Goal: Task Accomplishment & Management: Complete application form

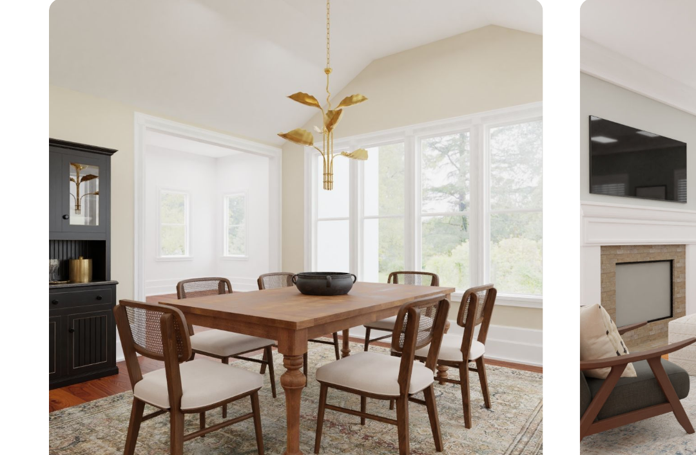
scroll to position [2230, 0]
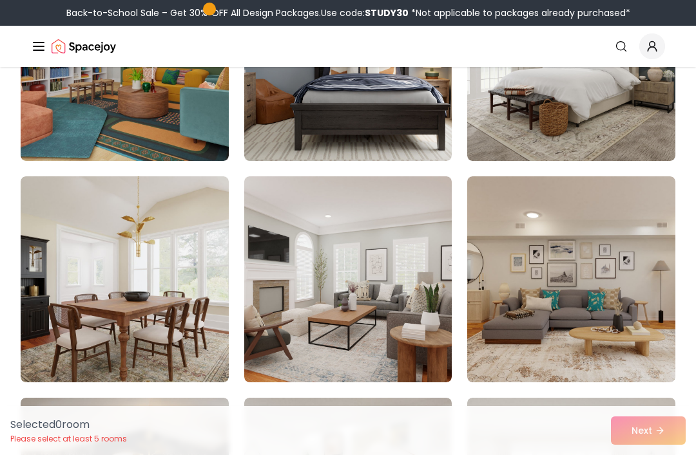
click at [193, 325] on img at bounding box center [125, 279] width 208 height 206
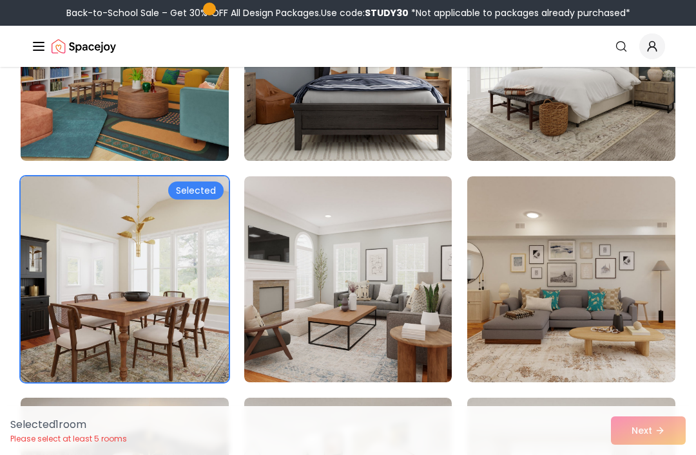
click at [645, 455] on div "Selected 1 room Please select at least 5 rooms Next" at bounding box center [348, 430] width 696 height 49
click at [349, 333] on img at bounding box center [348, 279] width 208 height 206
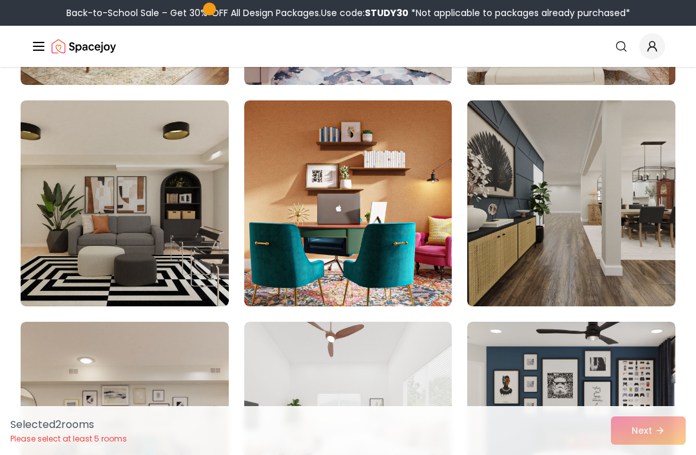
scroll to position [2971, 0]
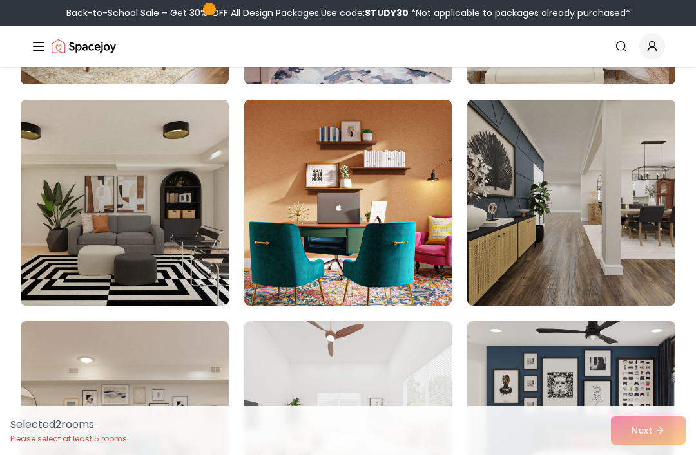
click at [559, 256] on img at bounding box center [571, 203] width 208 height 206
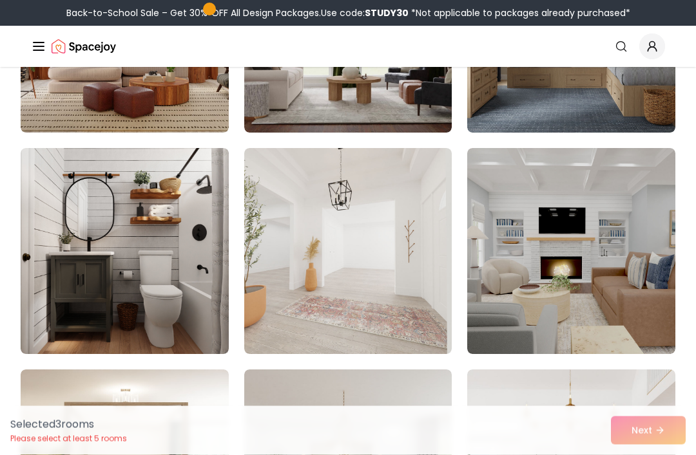
scroll to position [4917, 0]
click at [365, 327] on img at bounding box center [348, 251] width 208 height 206
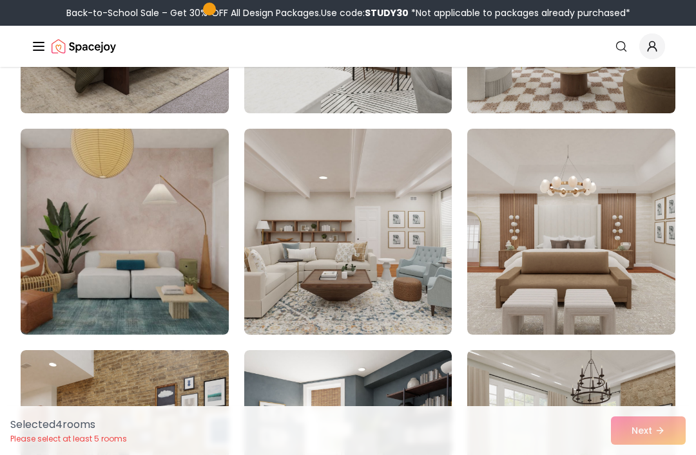
scroll to position [5813, 0]
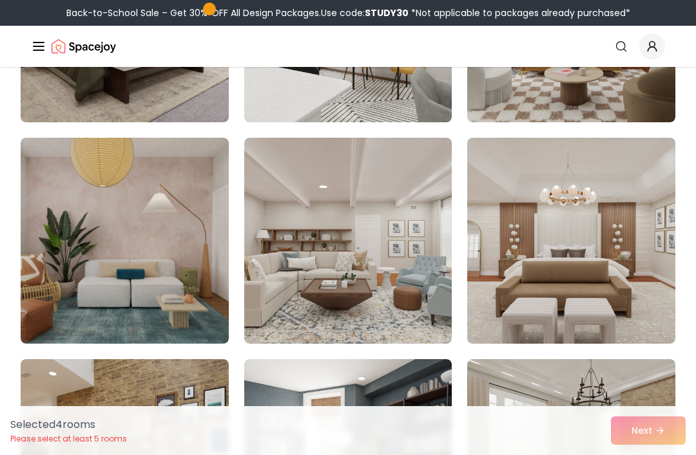
click at [59, 287] on img at bounding box center [125, 241] width 208 height 206
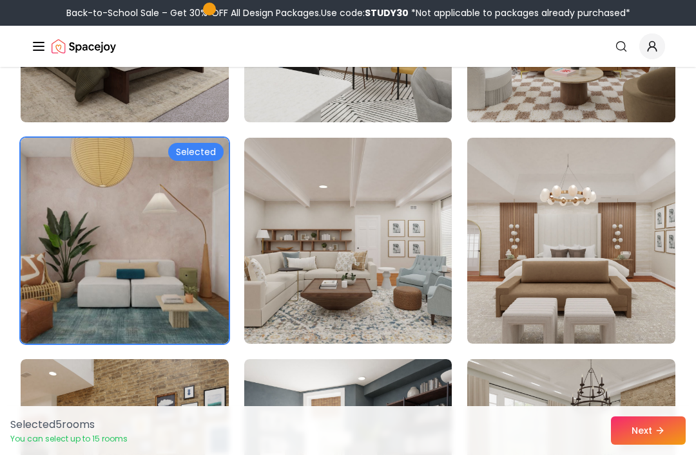
click at [649, 433] on button "Next" at bounding box center [648, 431] width 75 height 28
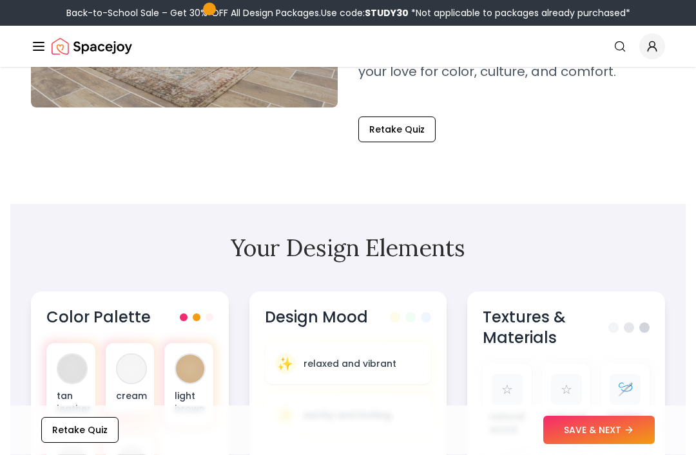
scroll to position [309, 0]
click at [339, 368] on p "relaxed and vibrant" at bounding box center [349, 363] width 93 height 13
click at [191, 385] on div "light brown" at bounding box center [188, 384] width 49 height 82
click at [335, 361] on p "relaxed and vibrant" at bounding box center [349, 363] width 93 height 13
click at [512, 421] on p "natural wood" at bounding box center [506, 423] width 35 height 26
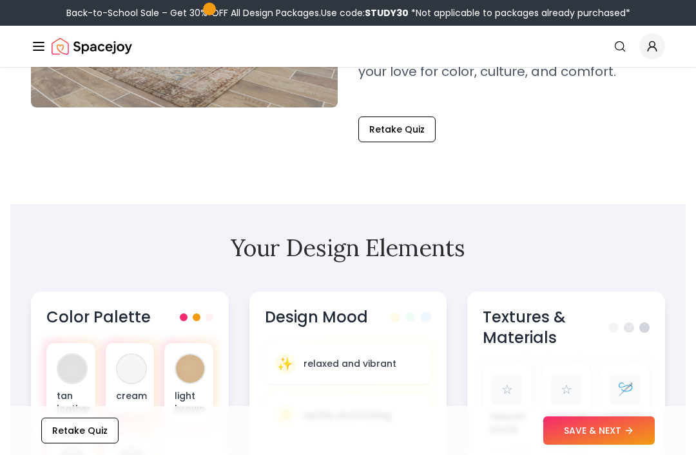
click at [600, 445] on button "SAVE & NEXT" at bounding box center [598, 431] width 111 height 28
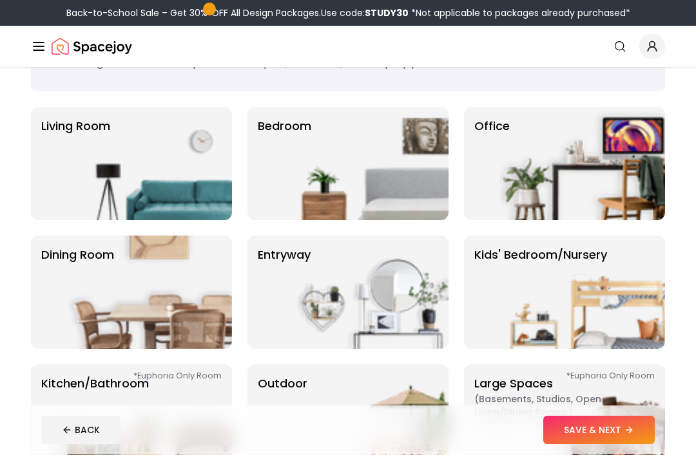
scroll to position [71, 0]
click at [188, 312] on img at bounding box center [149, 292] width 165 height 113
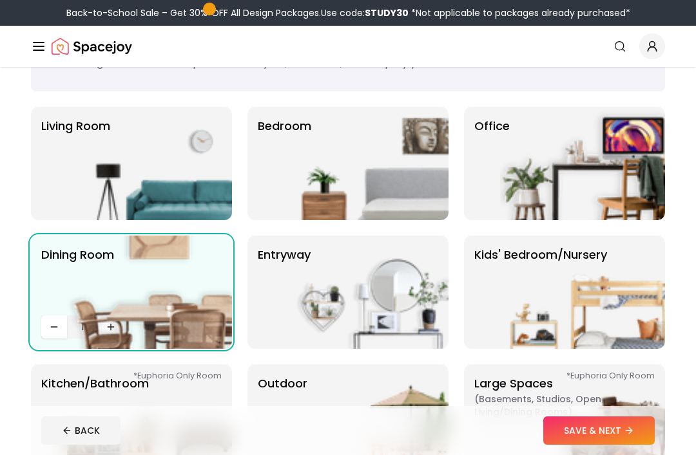
click at [192, 188] on img at bounding box center [149, 163] width 165 height 113
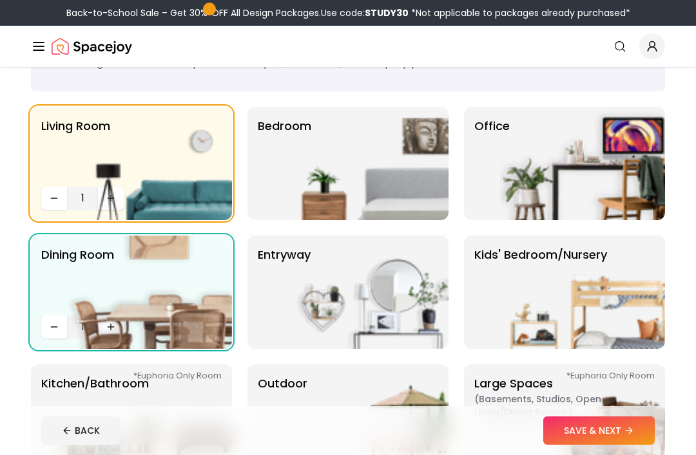
click at [336, 193] on img at bounding box center [365, 163] width 165 height 113
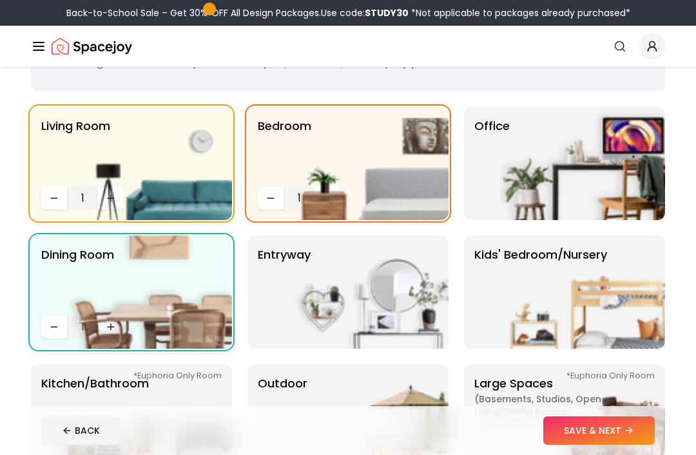
click at [395, 301] on img at bounding box center [365, 292] width 165 height 113
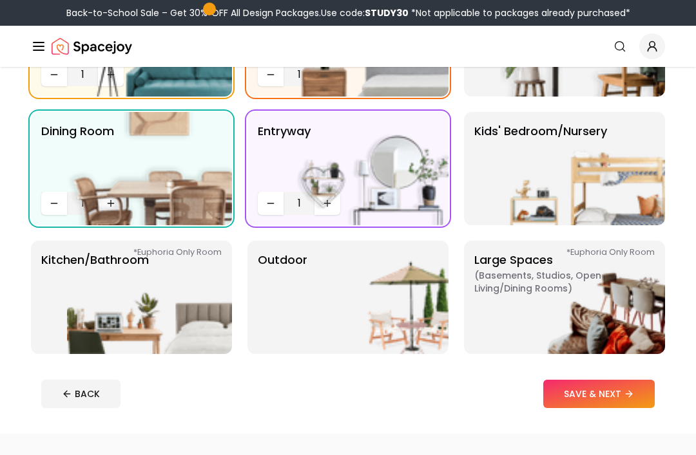
click at [609, 396] on button "SAVE & NEXT" at bounding box center [598, 395] width 111 height 28
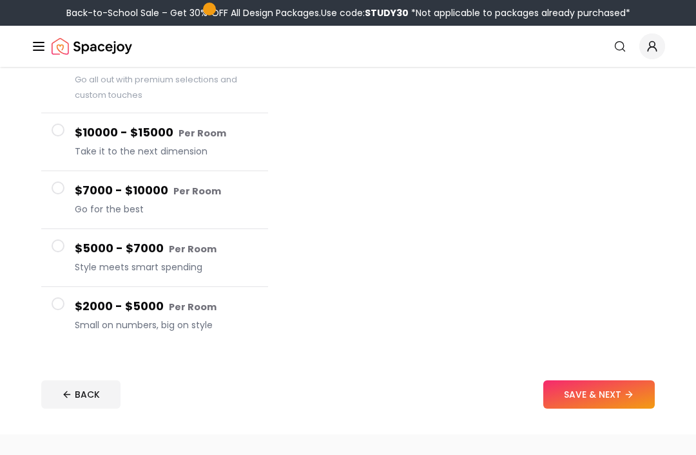
scroll to position [164, 0]
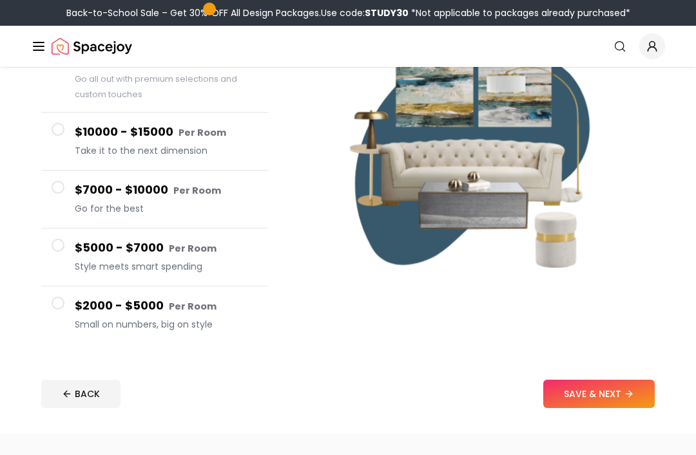
click at [61, 307] on span at bounding box center [58, 304] width 13 height 13
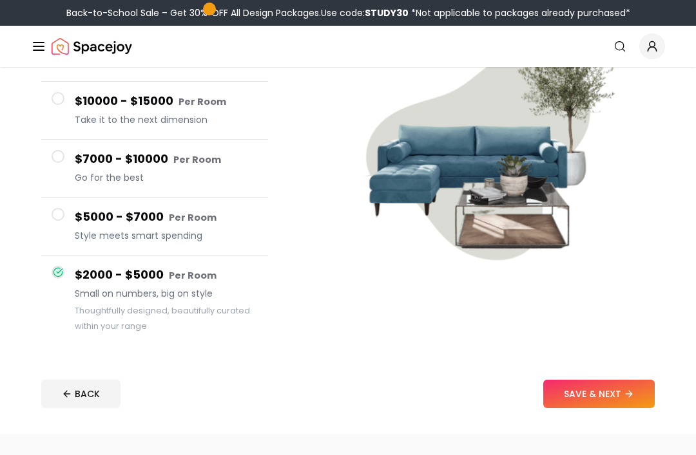
click at [628, 399] on icon at bounding box center [628, 394] width 10 height 10
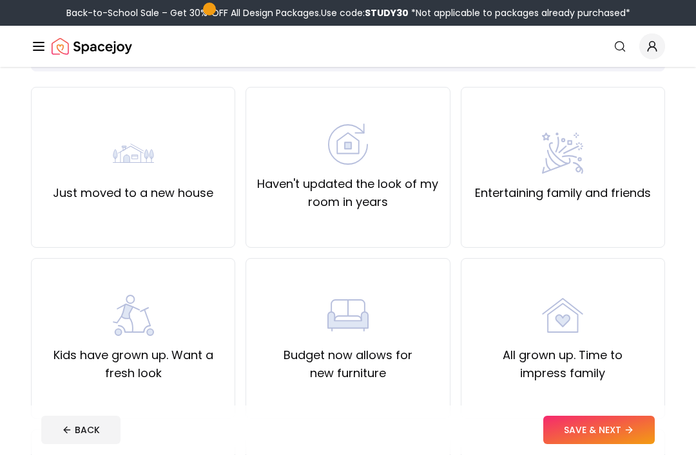
scroll to position [91, 0]
click at [356, 180] on label "Haven't updated the look of my room in years" at bounding box center [347, 193] width 182 height 36
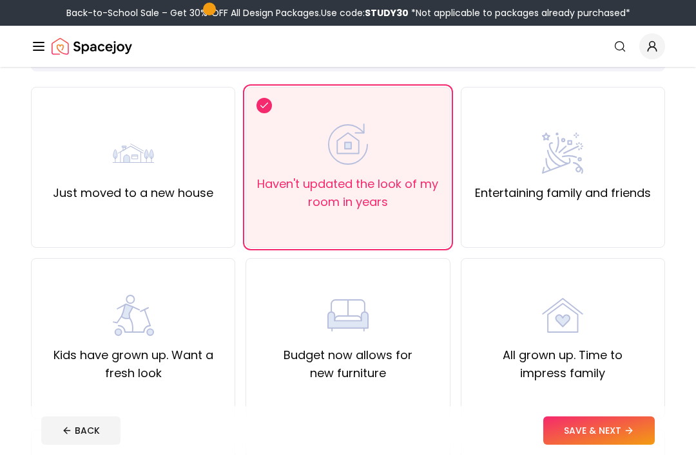
click at [140, 357] on label "Kids have grown up. Want a fresh look" at bounding box center [133, 364] width 182 height 36
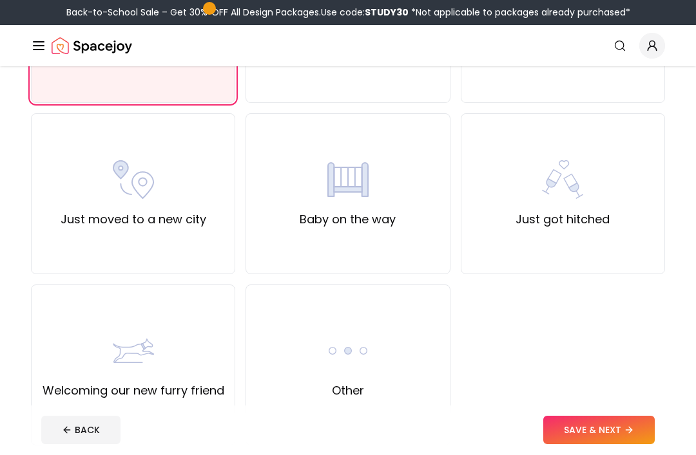
scroll to position [407, 0]
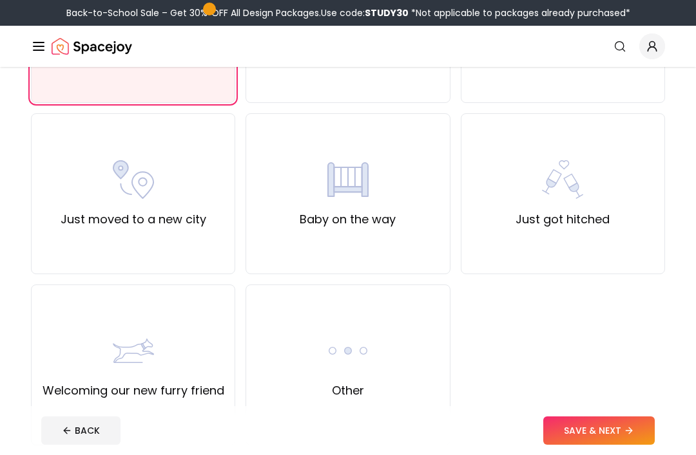
click at [600, 445] on button "SAVE & NEXT" at bounding box center [598, 431] width 111 height 28
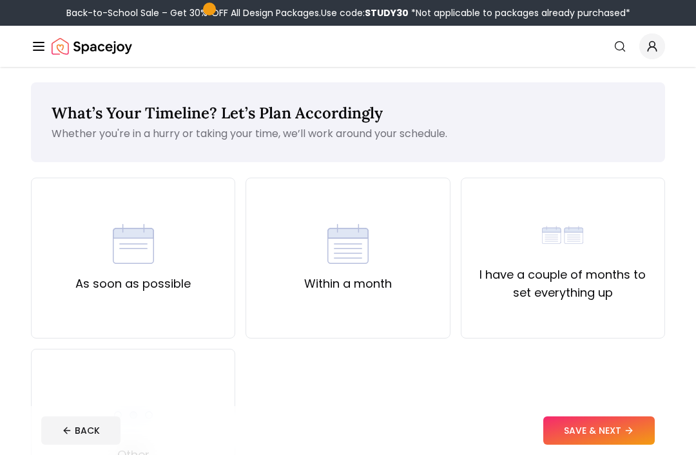
click at [152, 299] on div "As soon as possible" at bounding box center [133, 258] width 204 height 161
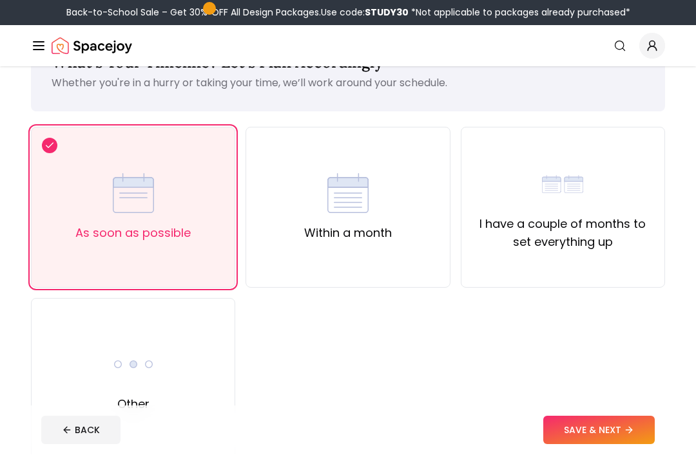
scroll to position [51, 0]
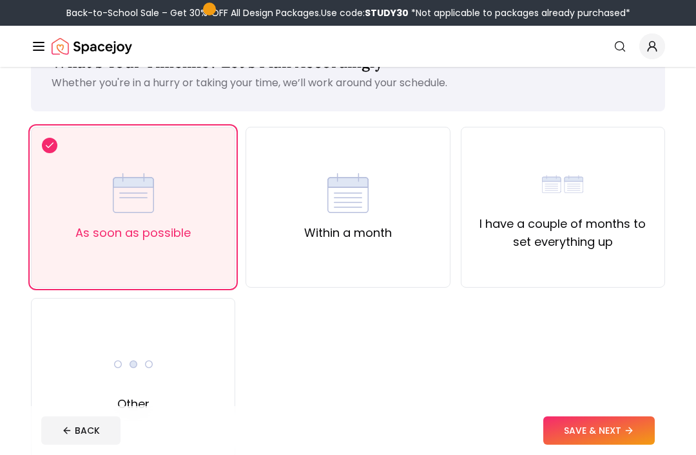
click at [610, 445] on button "SAVE & NEXT" at bounding box center [598, 431] width 111 height 28
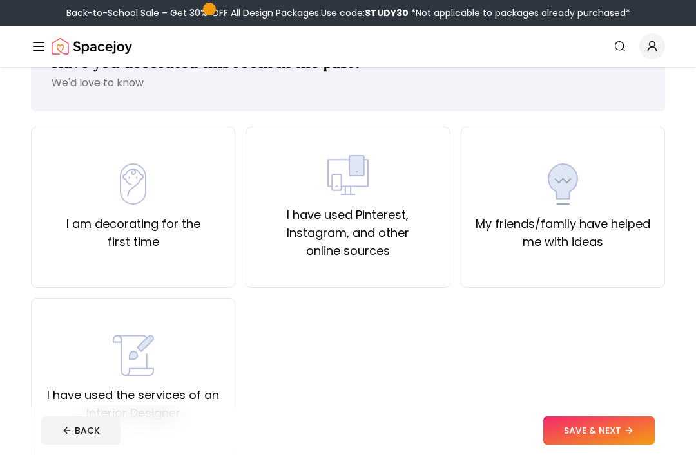
click at [609, 246] on label "My friends/family have helped me with ideas" at bounding box center [562, 233] width 182 height 36
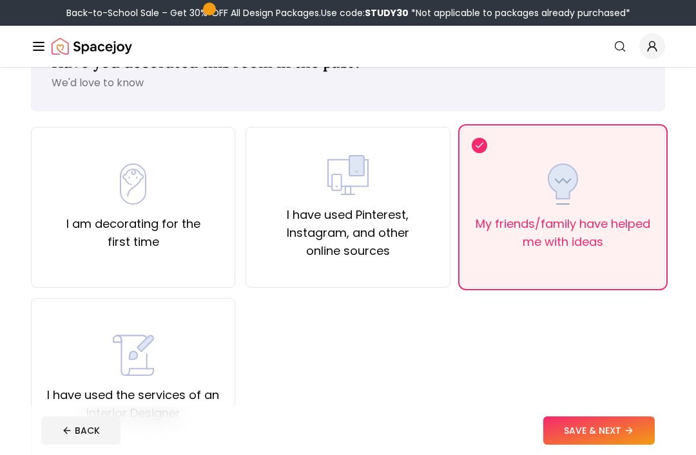
click at [615, 445] on button "SAVE & NEXT" at bounding box center [598, 431] width 111 height 28
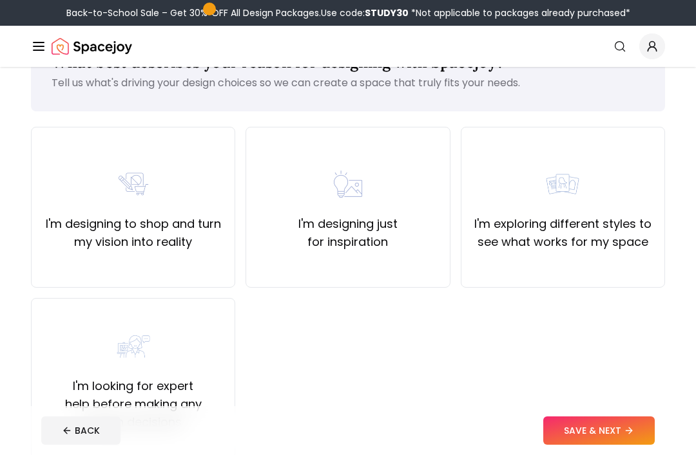
click at [607, 234] on label "I'm exploring different styles to see what works for my space" at bounding box center [562, 233] width 182 height 36
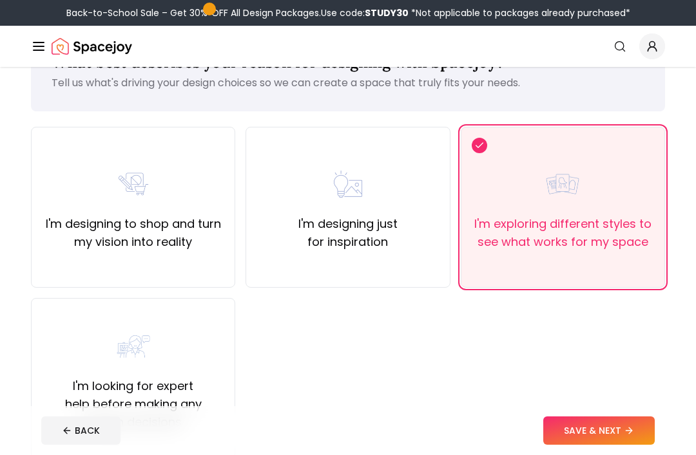
click at [619, 445] on button "SAVE & NEXT" at bounding box center [598, 431] width 111 height 28
